Goal: Information Seeking & Learning: Learn about a topic

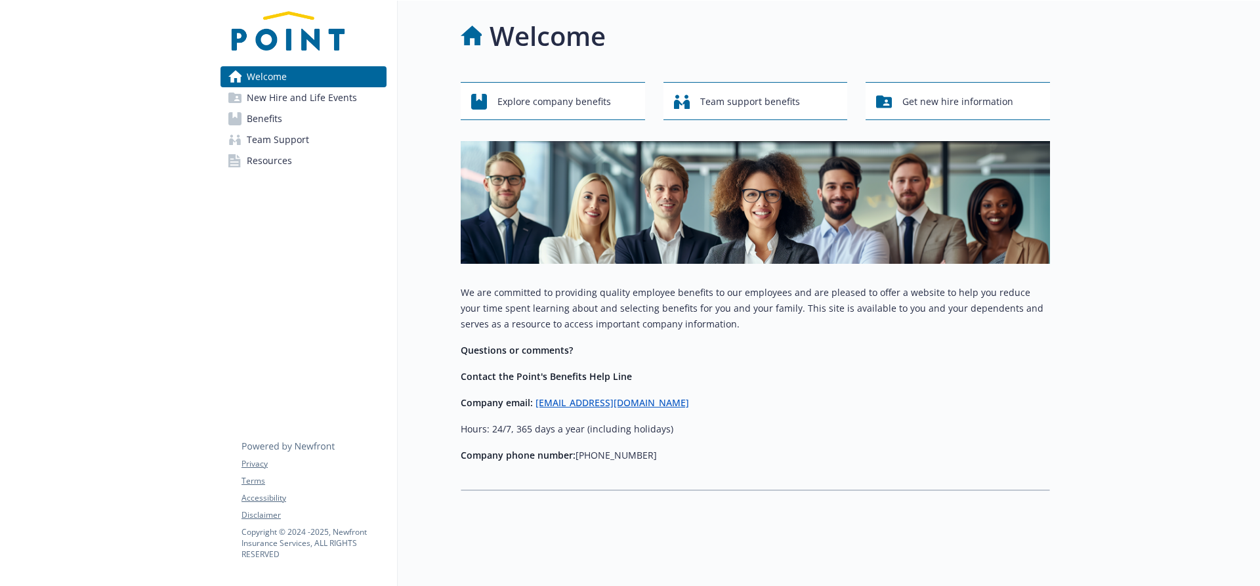
click at [282, 117] on link "Benefits" at bounding box center [303, 118] width 166 height 21
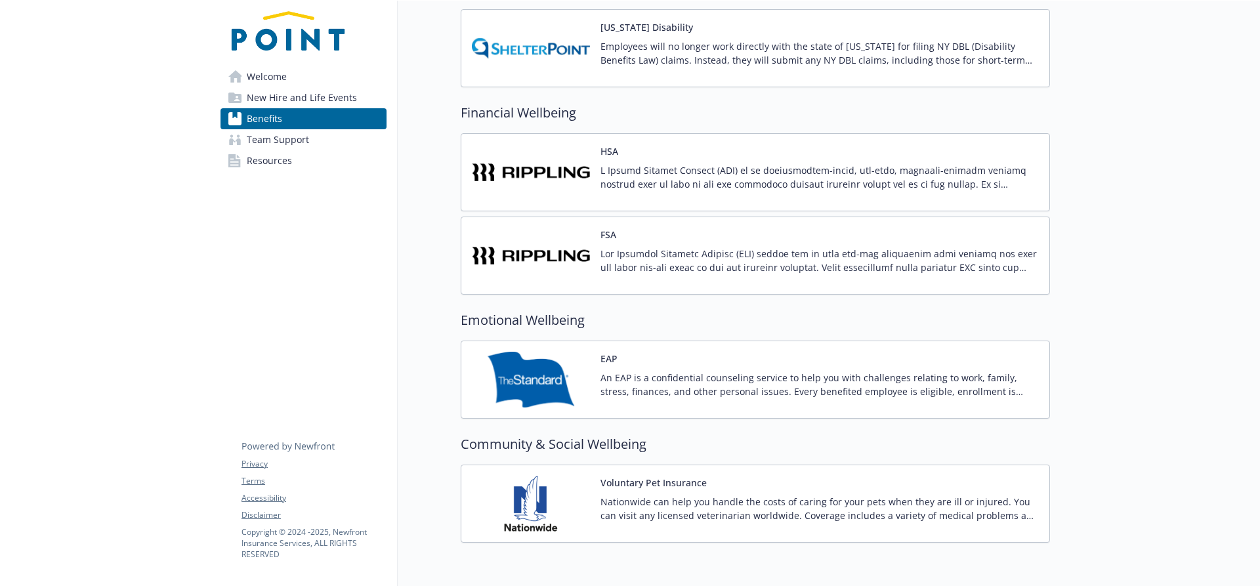
scroll to position [1378, 0]
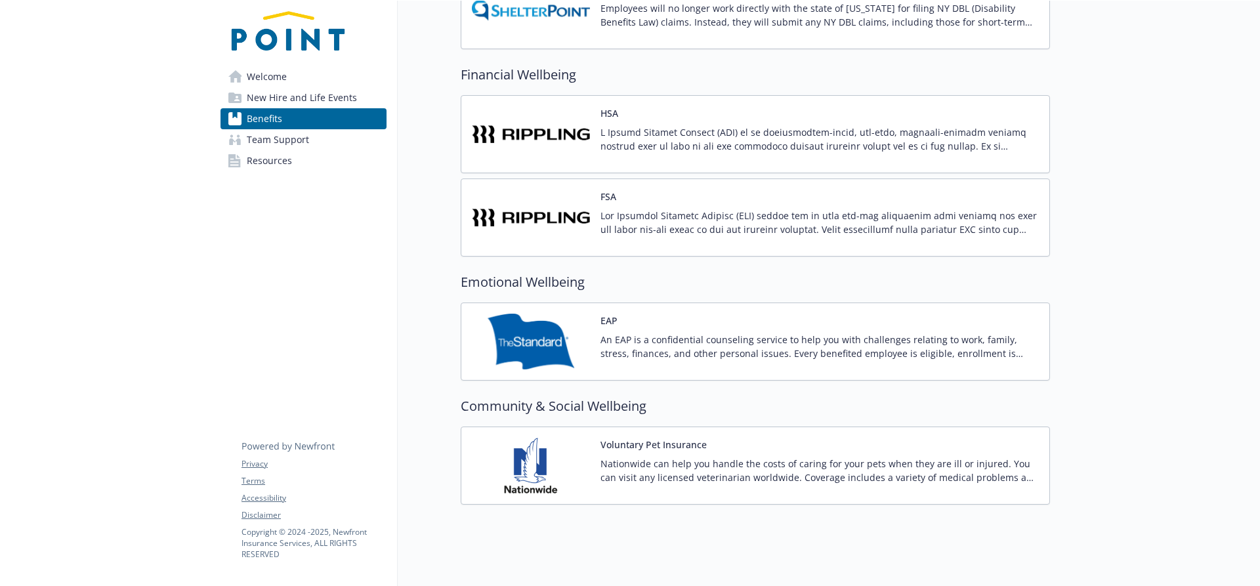
click at [612, 338] on p "An EAP is a confidential counseling service to help you with challenges relatin…" at bounding box center [819, 347] width 438 height 28
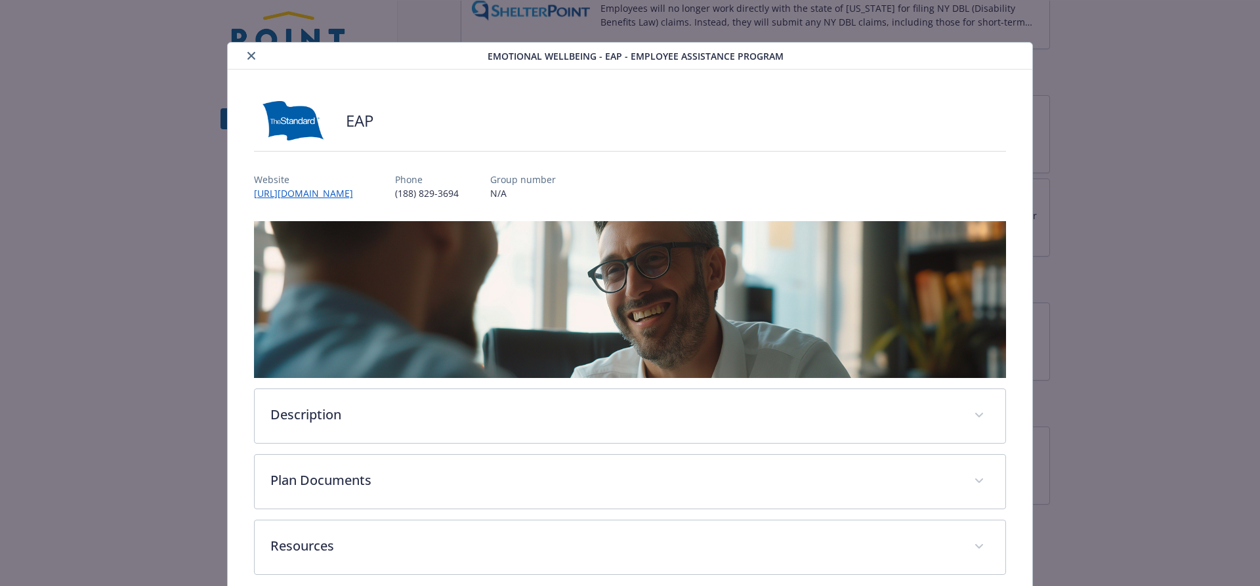
scroll to position [16, 0]
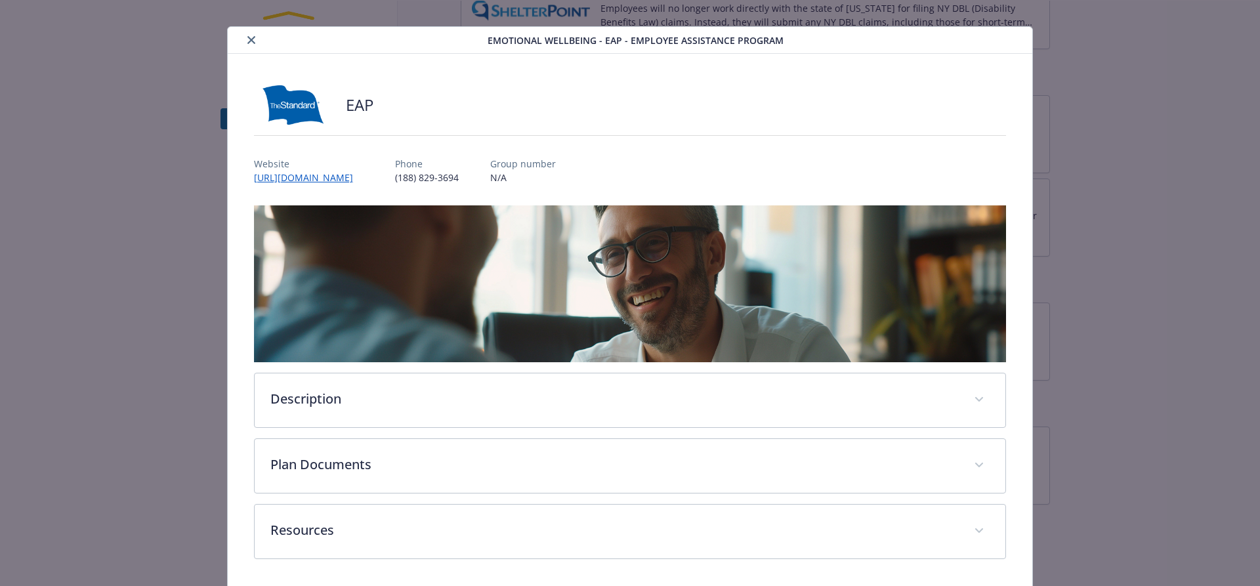
click at [391, 432] on div "Description An EAP is a confidential counseling service to help you with challe…" at bounding box center [630, 382] width 753 height 354
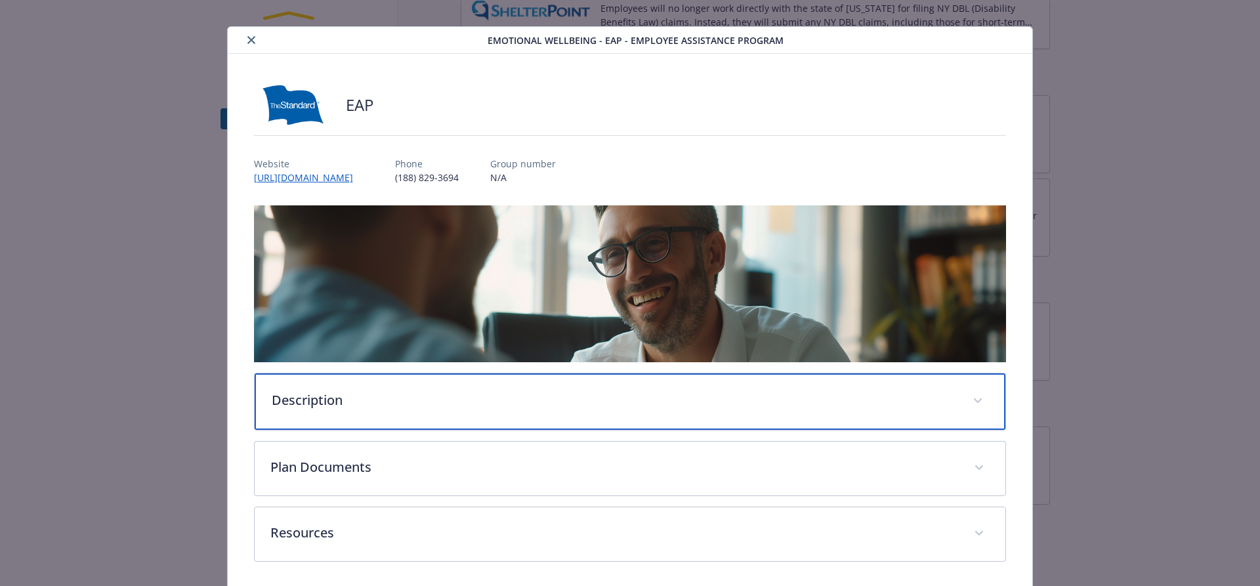
click at [410, 407] on div "Description" at bounding box center [630, 401] width 751 height 56
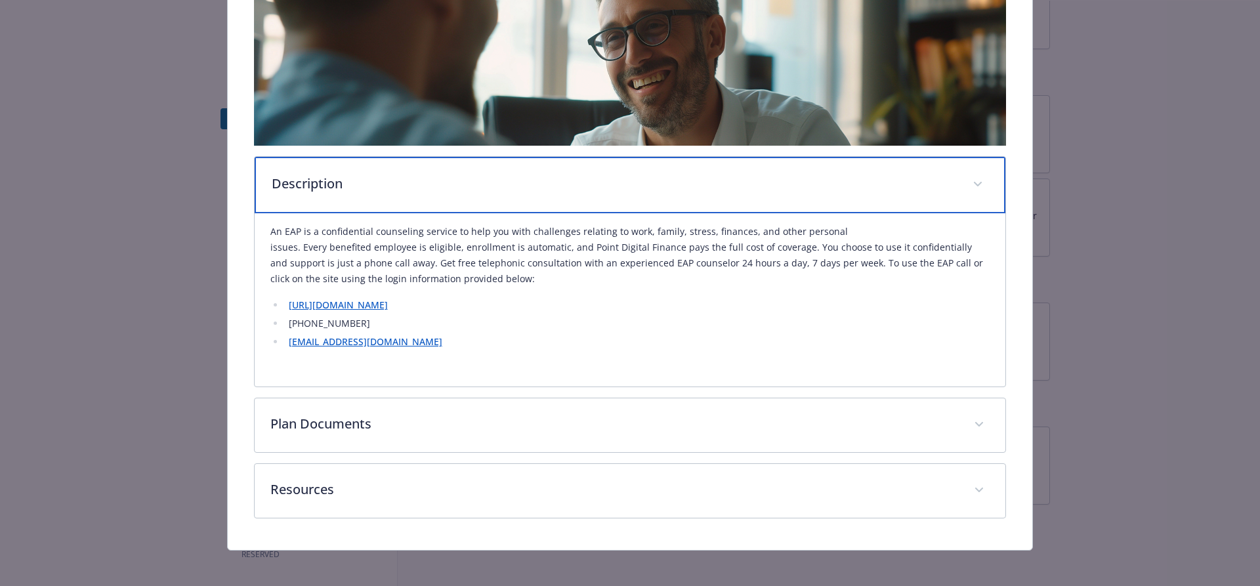
scroll to position [238, 0]
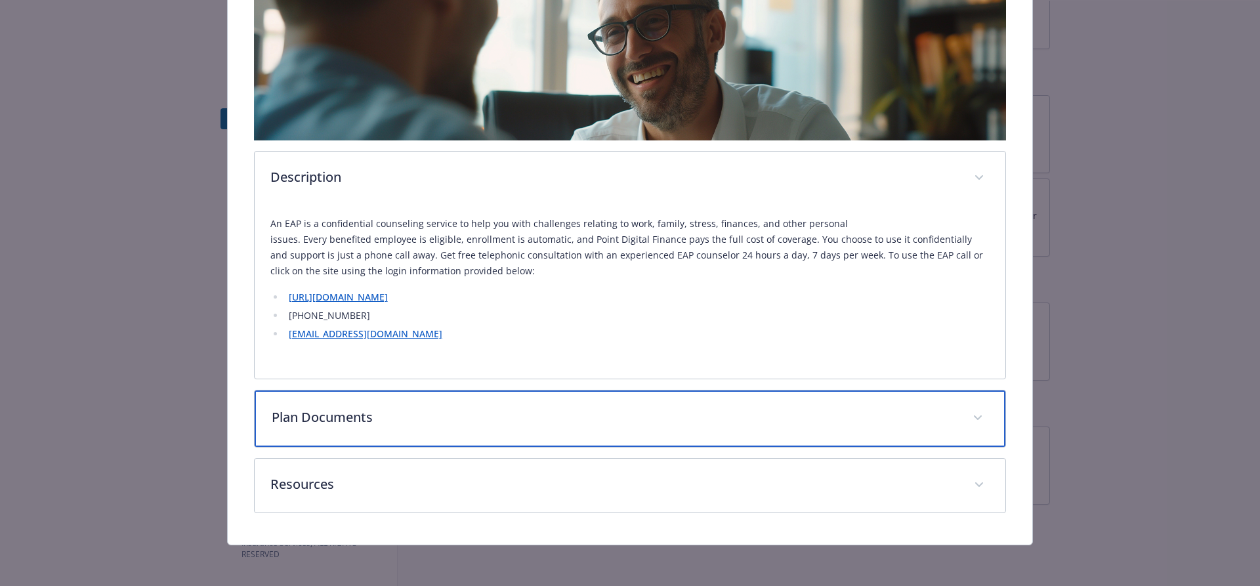
click at [293, 415] on p "Plan Documents" at bounding box center [615, 417] width 686 height 20
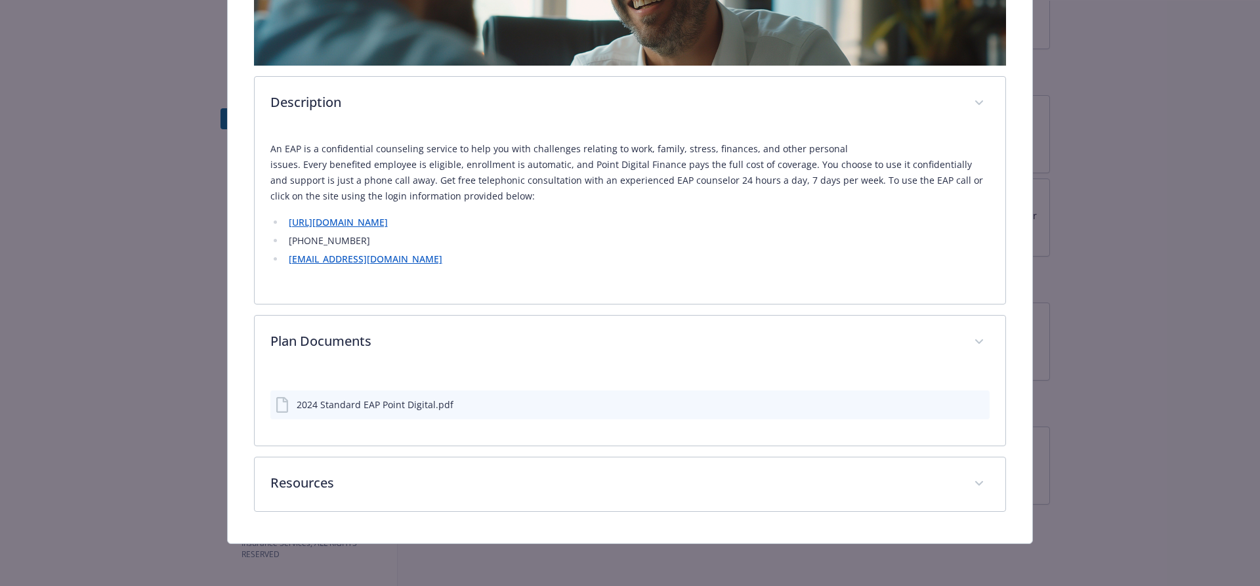
click at [365, 408] on div "2024 Standard EAP Point Digital.pdf" at bounding box center [375, 405] width 157 height 14
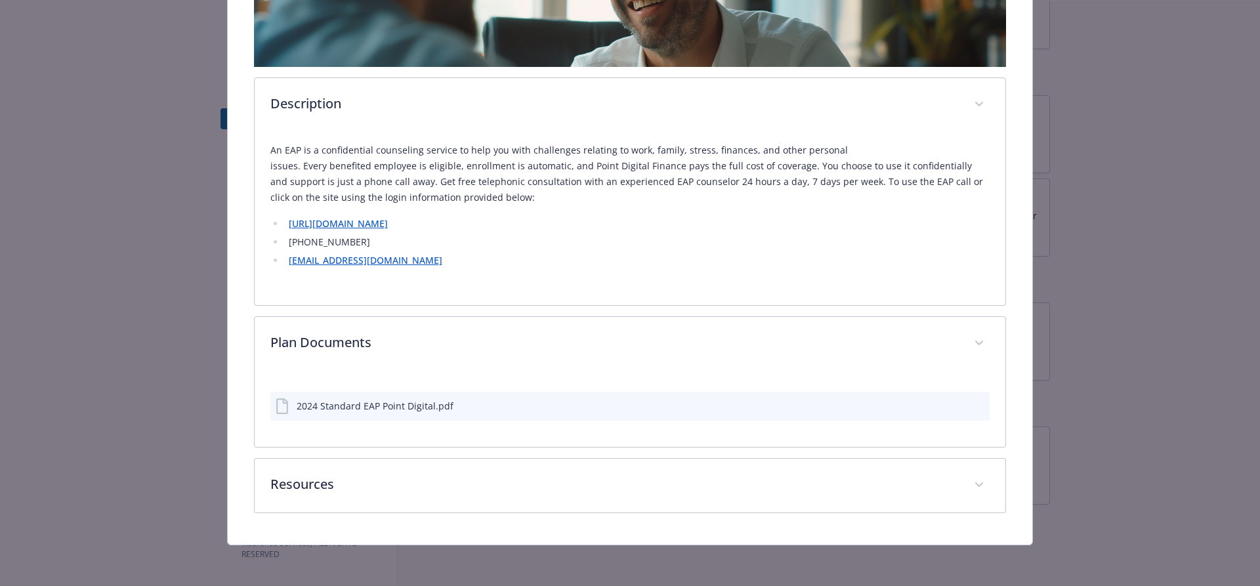
click at [971, 405] on icon "preview file" at bounding box center [977, 404] width 12 height 9
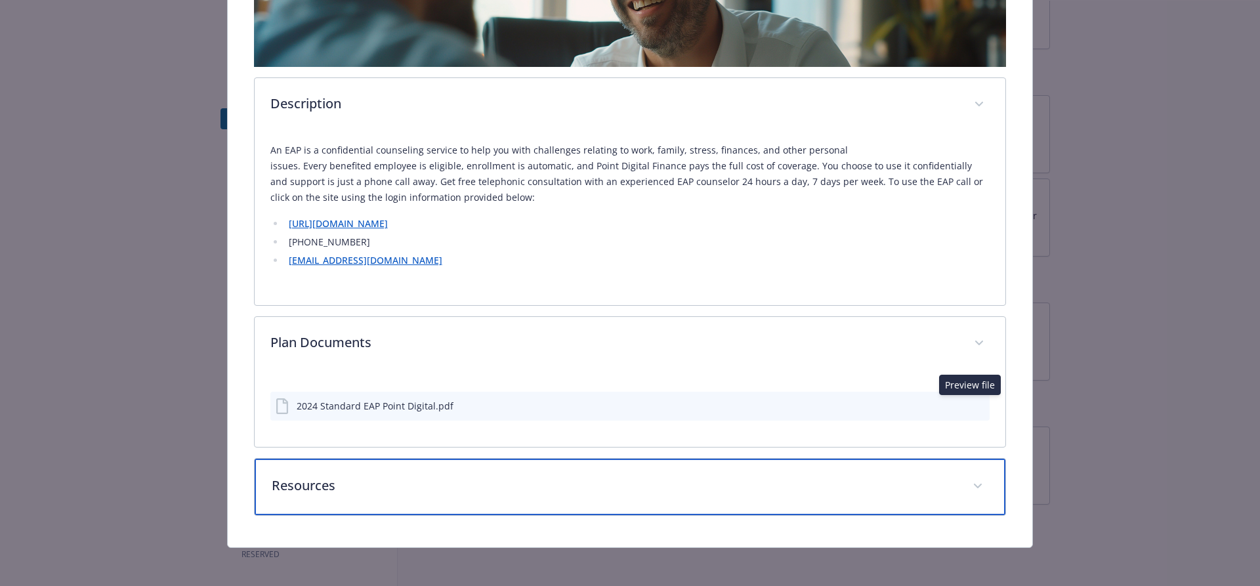
click at [316, 473] on div "Resources" at bounding box center [630, 487] width 751 height 56
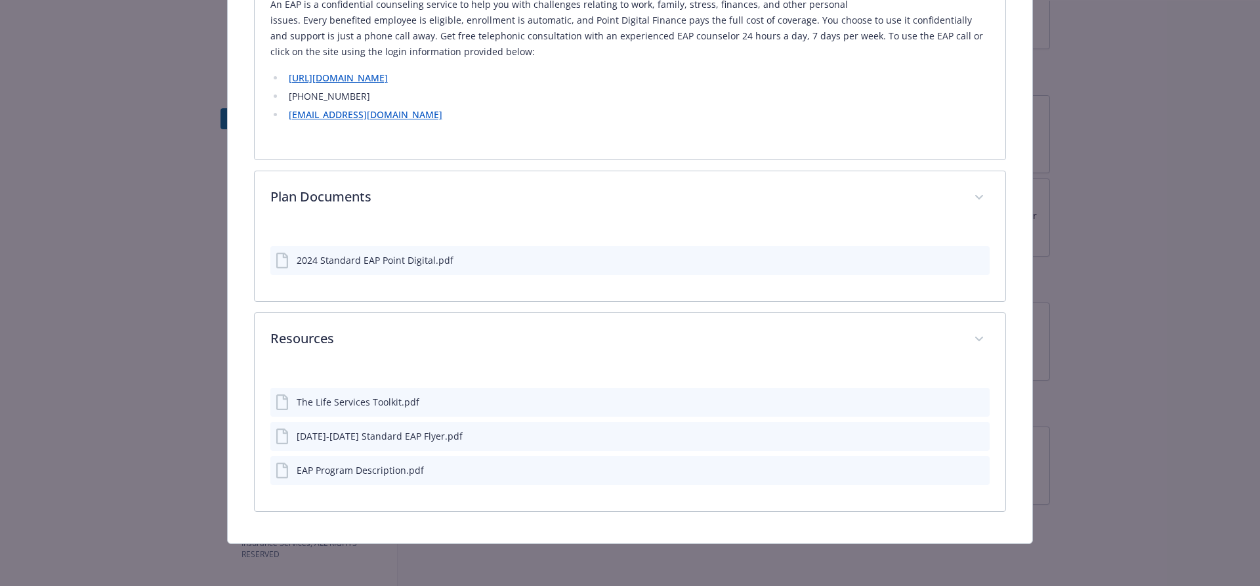
scroll to position [455, 0]
click at [971, 468] on icon "preview file" at bounding box center [977, 470] width 12 height 9
